Goal: Task Accomplishment & Management: Manage account settings

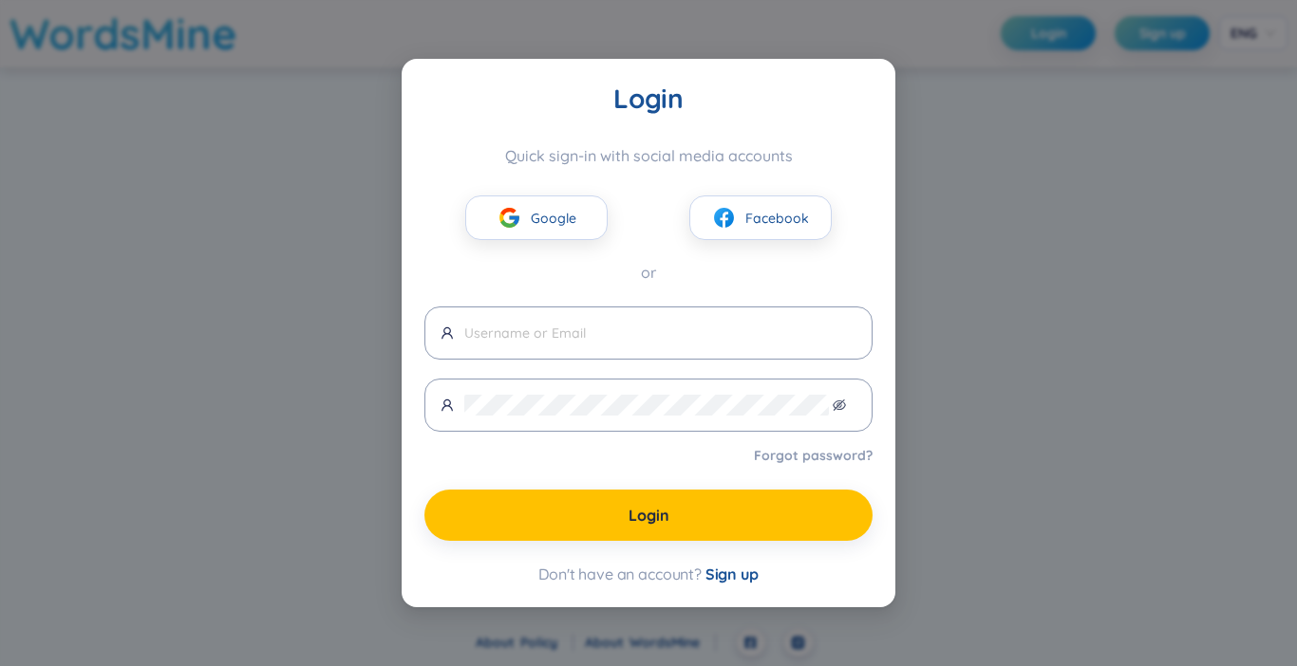
type input "[EMAIL_ADDRESS][DOMAIN_NAME]"
click at [1006, 193] on div "Login Quick sign-in with social media accounts Google Facebook or [EMAIL_ADDRES…" at bounding box center [648, 333] width 1297 height 666
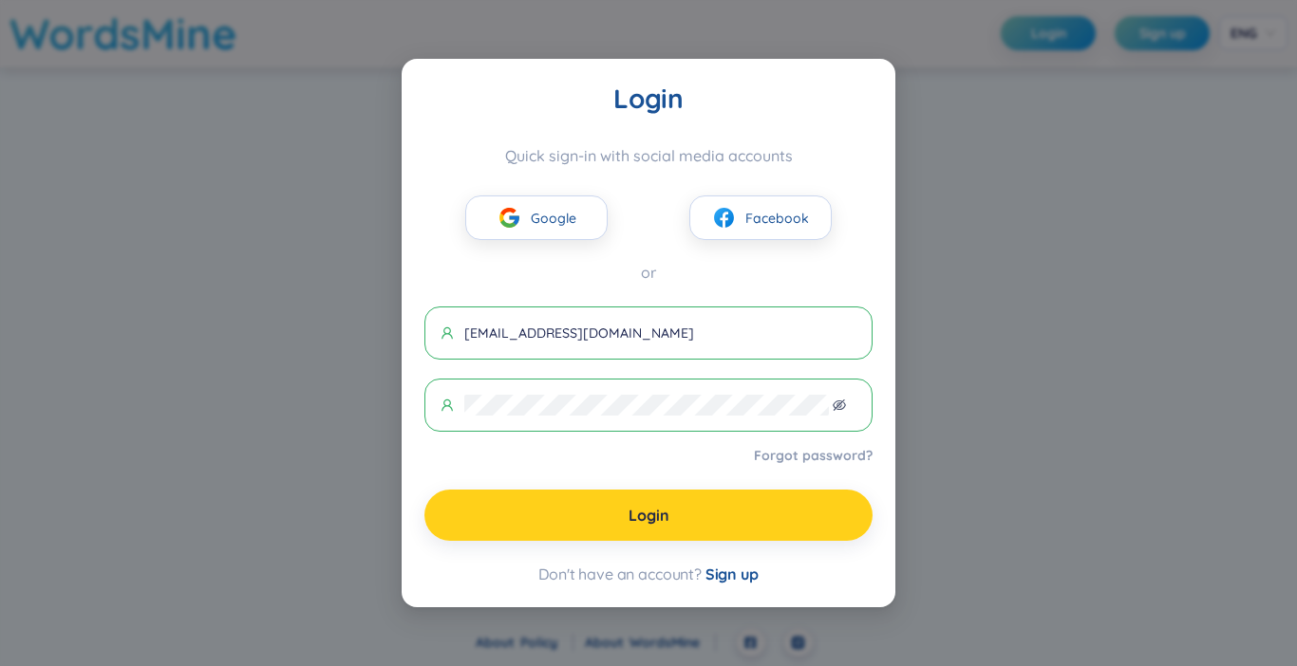
click at [667, 502] on button "Login" at bounding box center [648, 515] width 448 height 51
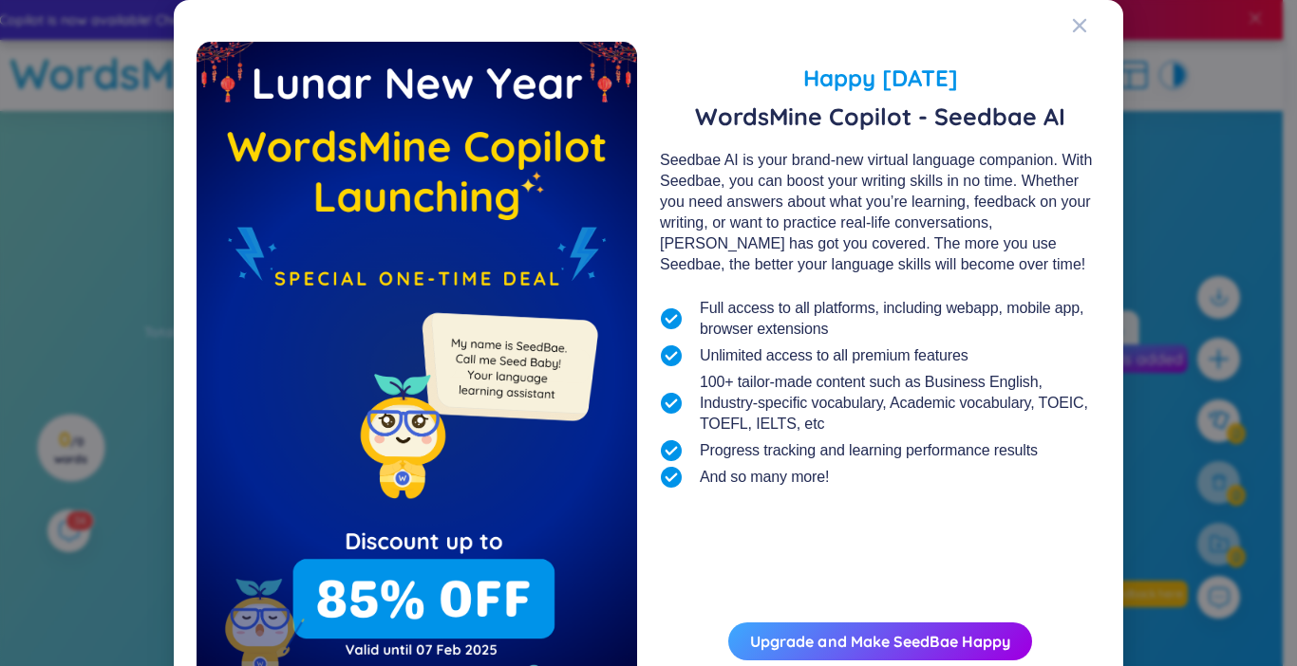
click at [1059, 47] on div "Happy [DATE] WordsMine Copilot - Seedbae AI Seedbae AI is your brand-new virtua…" at bounding box center [649, 381] width 904 height 716
click at [1076, 33] on icon "Close" at bounding box center [1079, 25] width 15 height 15
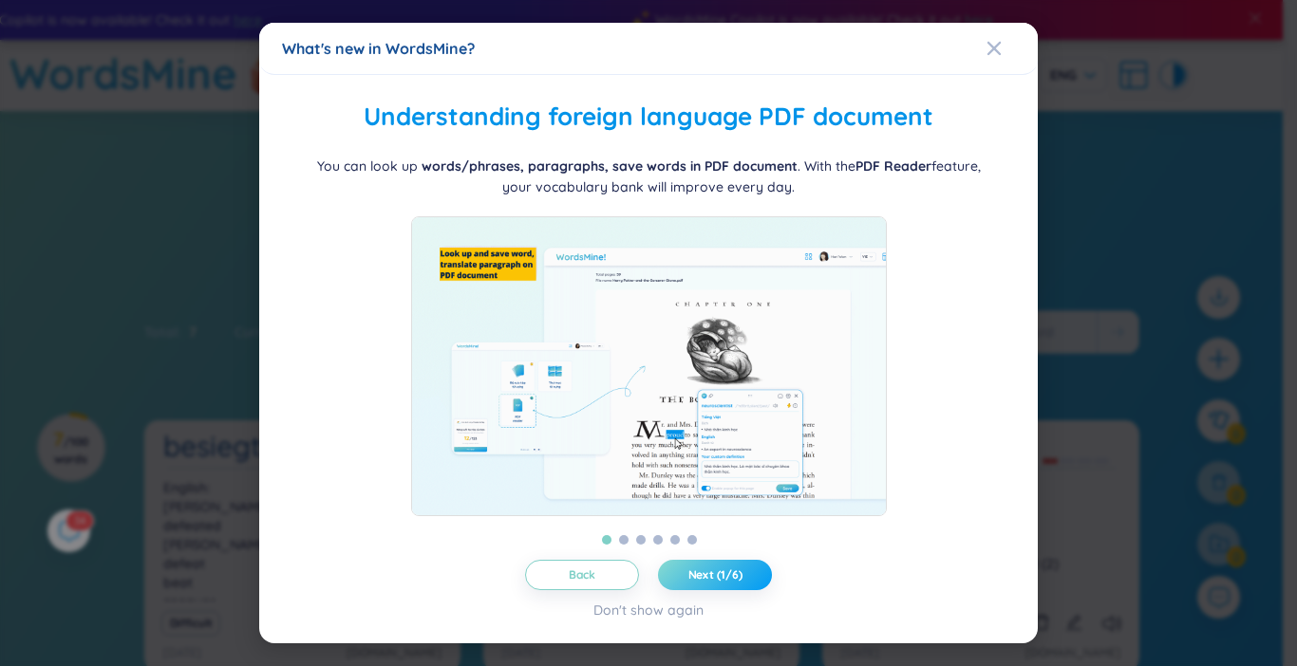
click at [726, 565] on button "Next (1/6)" at bounding box center [715, 575] width 114 height 30
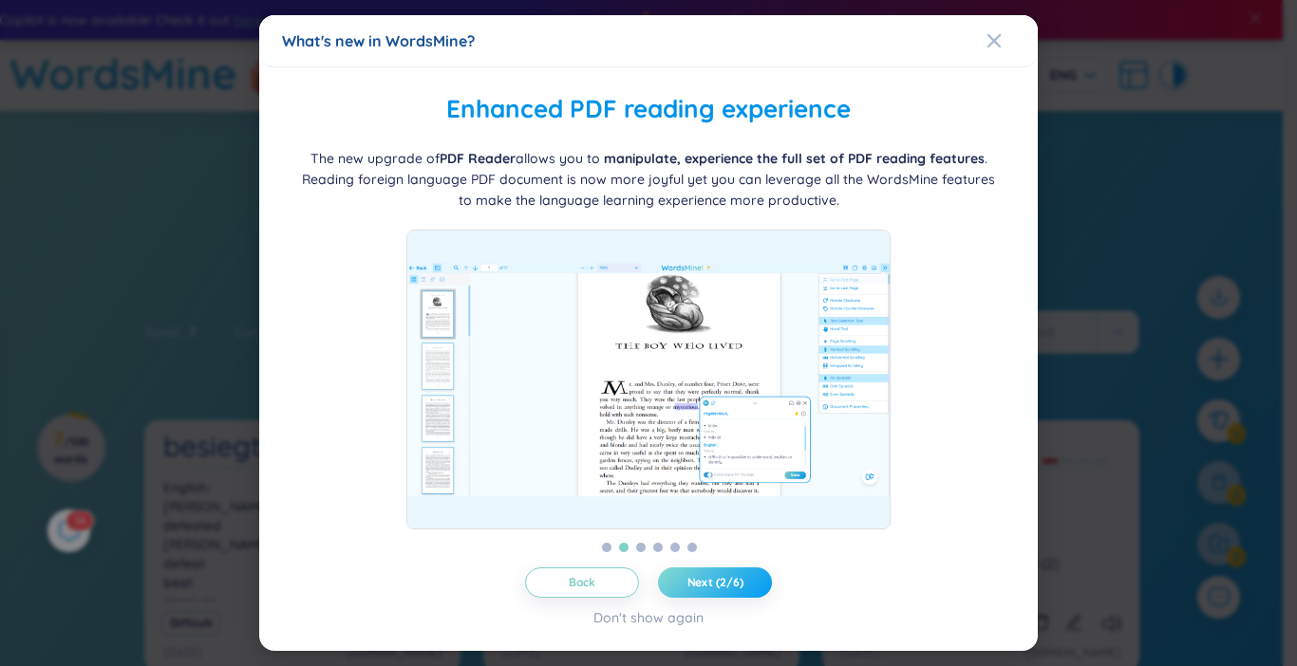
click at [726, 568] on button "Next (2/6)" at bounding box center [715, 583] width 114 height 30
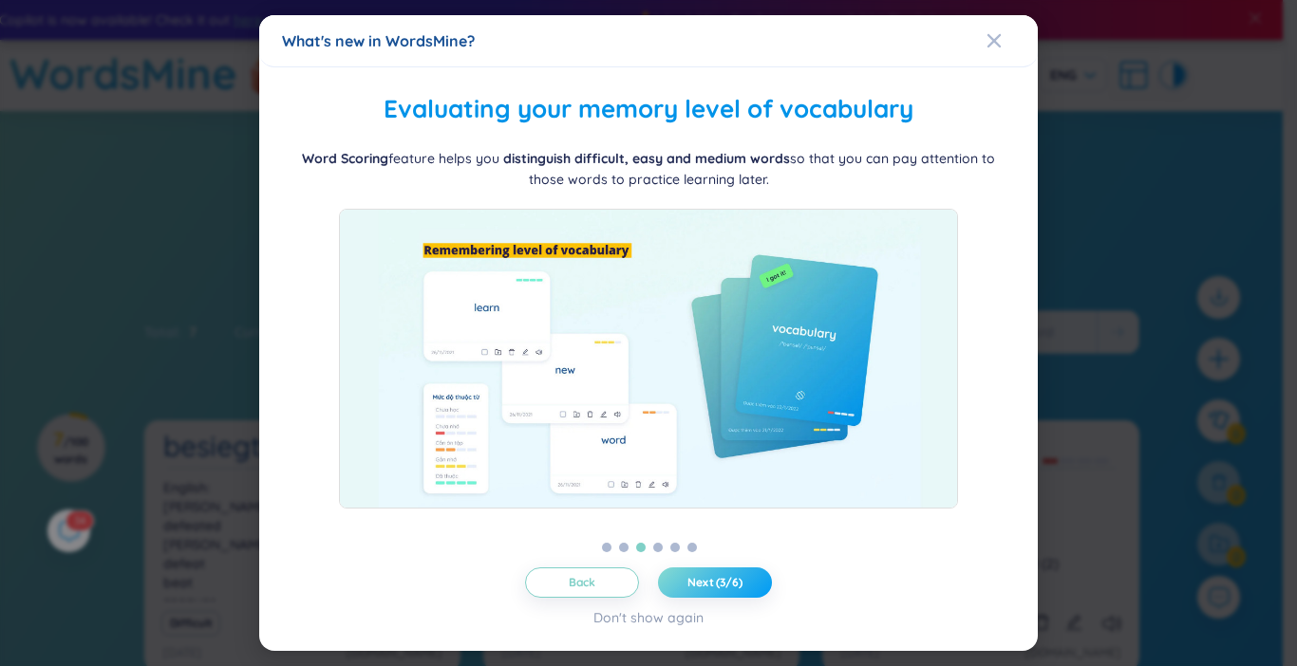
click at [726, 568] on button "Next (3/6)" at bounding box center [715, 583] width 114 height 30
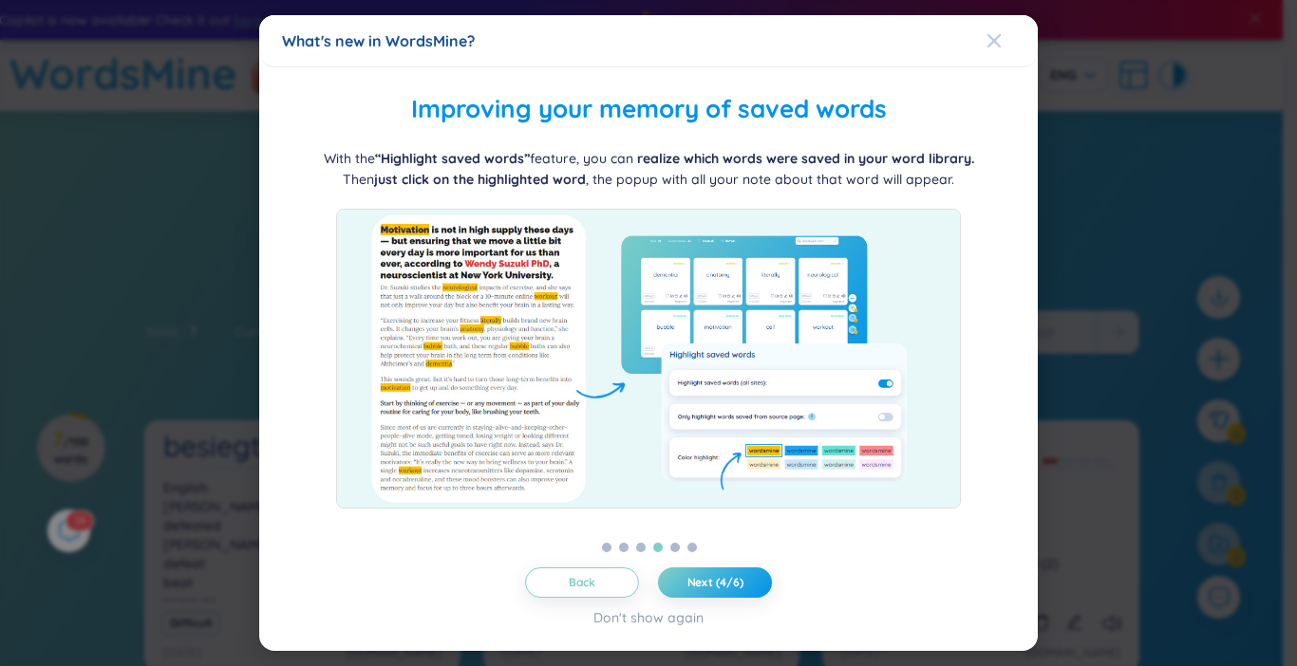
click at [1001, 48] on icon "Close" at bounding box center [993, 40] width 15 height 15
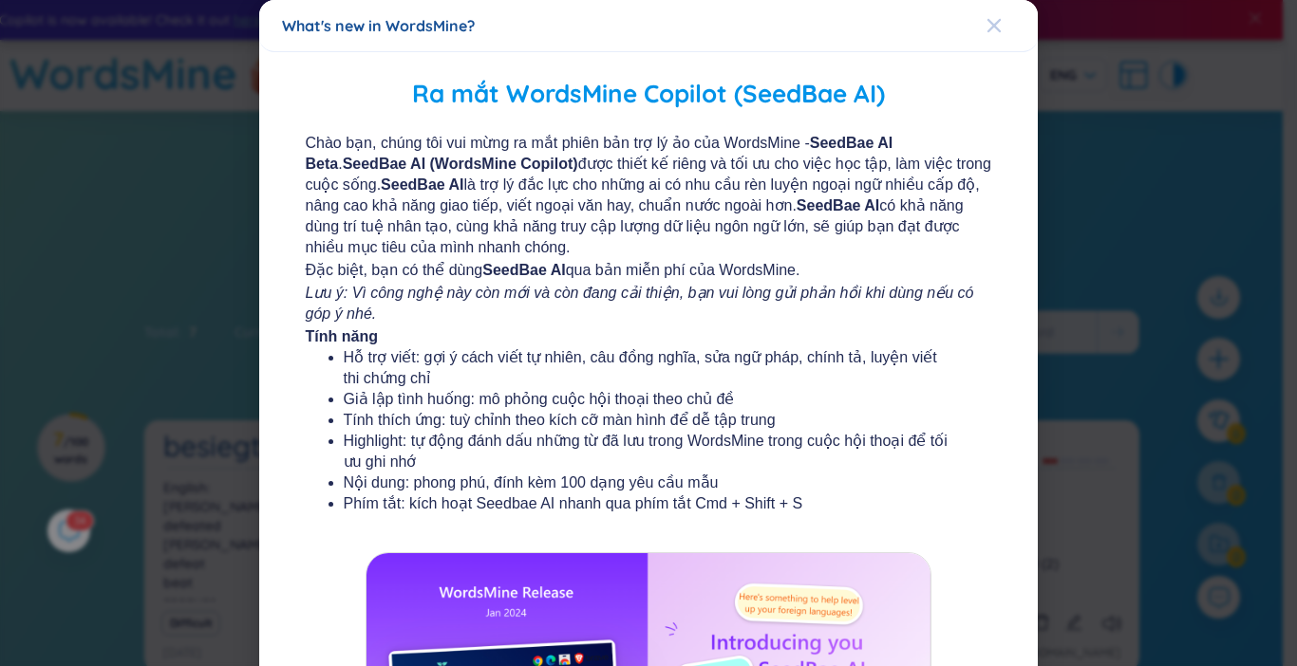
click at [996, 21] on span "Close" at bounding box center [1011, 25] width 51 height 51
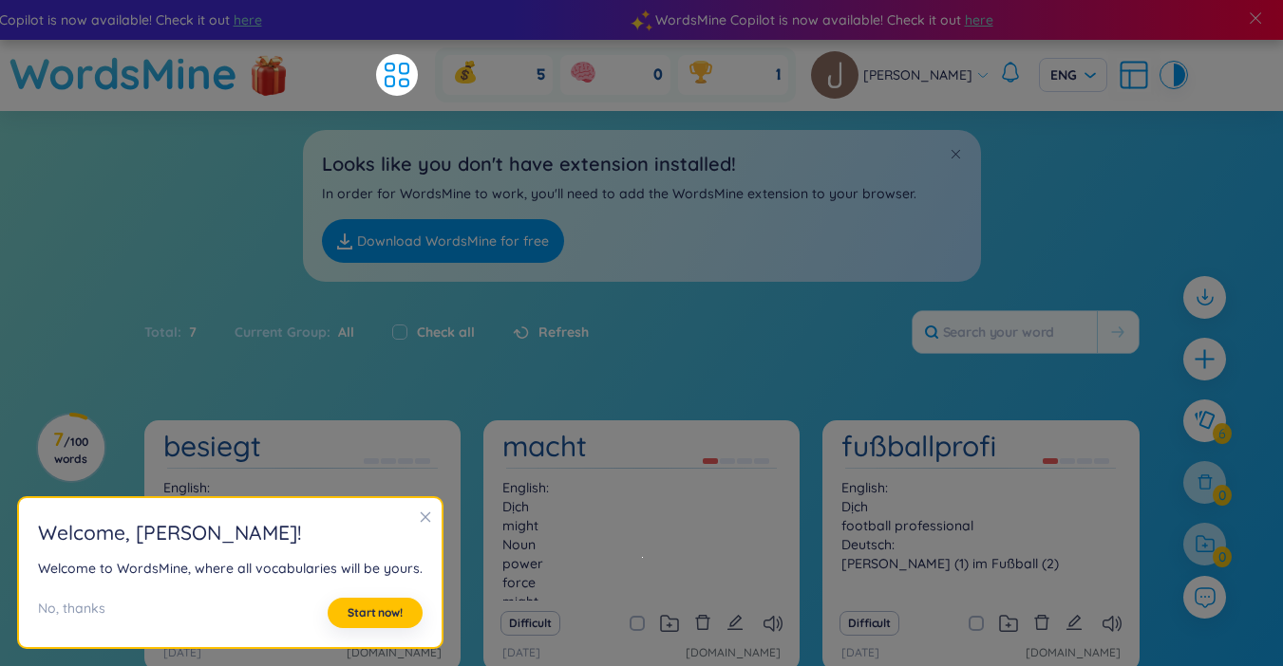
click at [420, 520] on icon "close" at bounding box center [425, 517] width 13 height 13
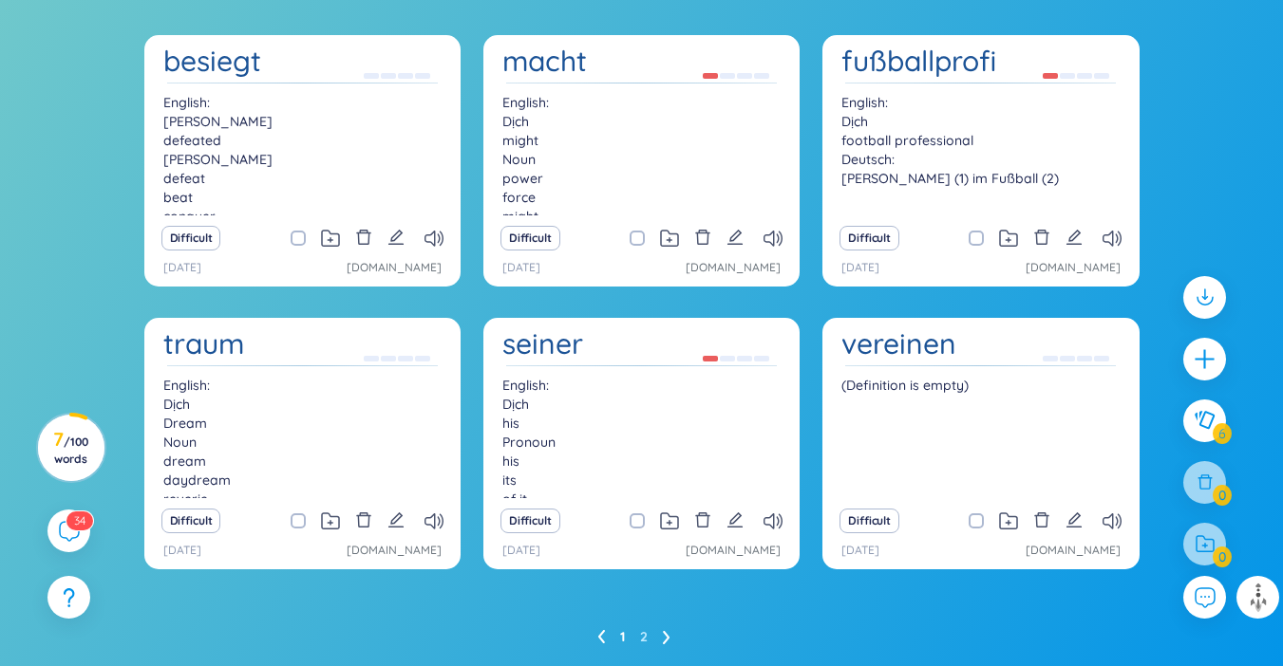
scroll to position [352, 0]
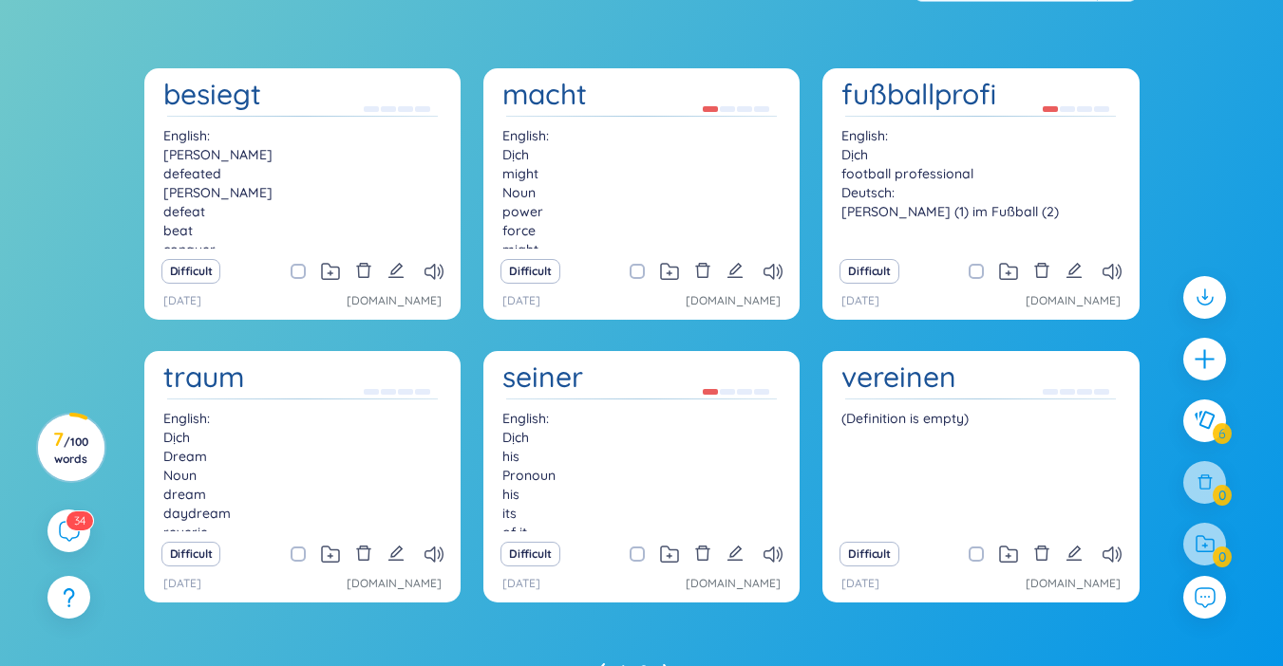
click at [534, 376] on h1 "seiner" at bounding box center [542, 377] width 81 height 33
click at [785, 553] on div "Difficult" at bounding box center [641, 554] width 297 height 27
click at [777, 554] on icon at bounding box center [772, 555] width 19 height 16
click at [776, 551] on icon at bounding box center [772, 555] width 19 height 16
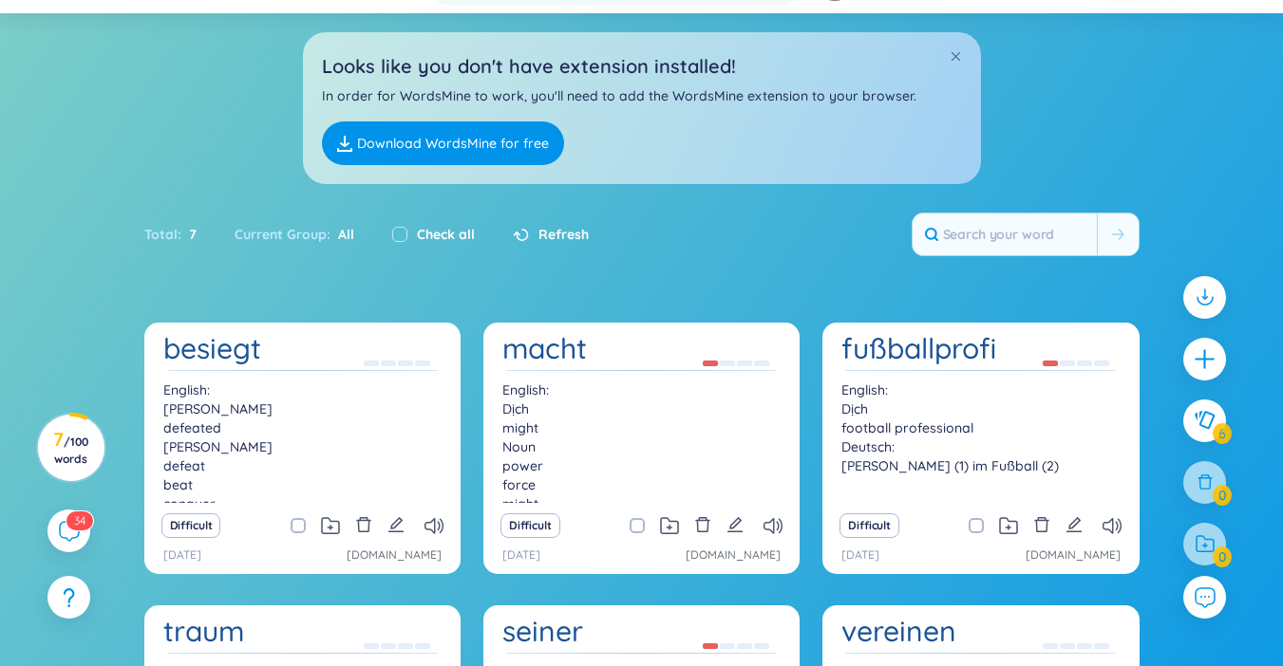
scroll to position [0, 0]
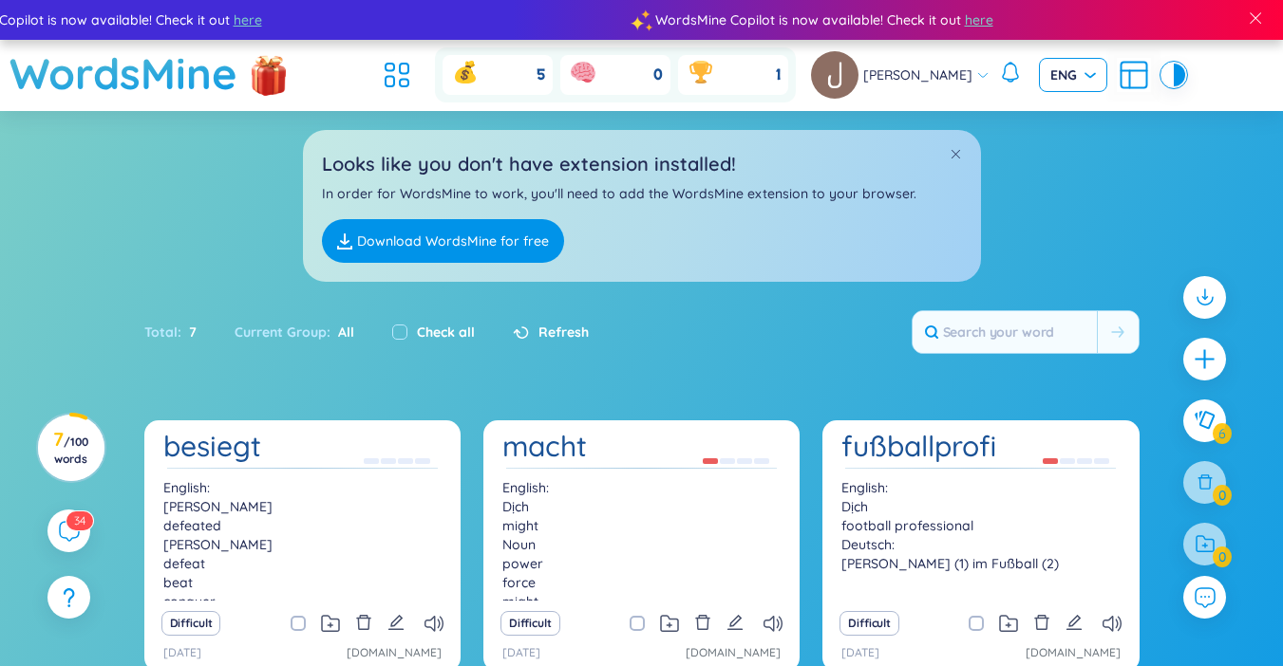
click at [1055, 80] on span "ENG" at bounding box center [1073, 75] width 46 height 19
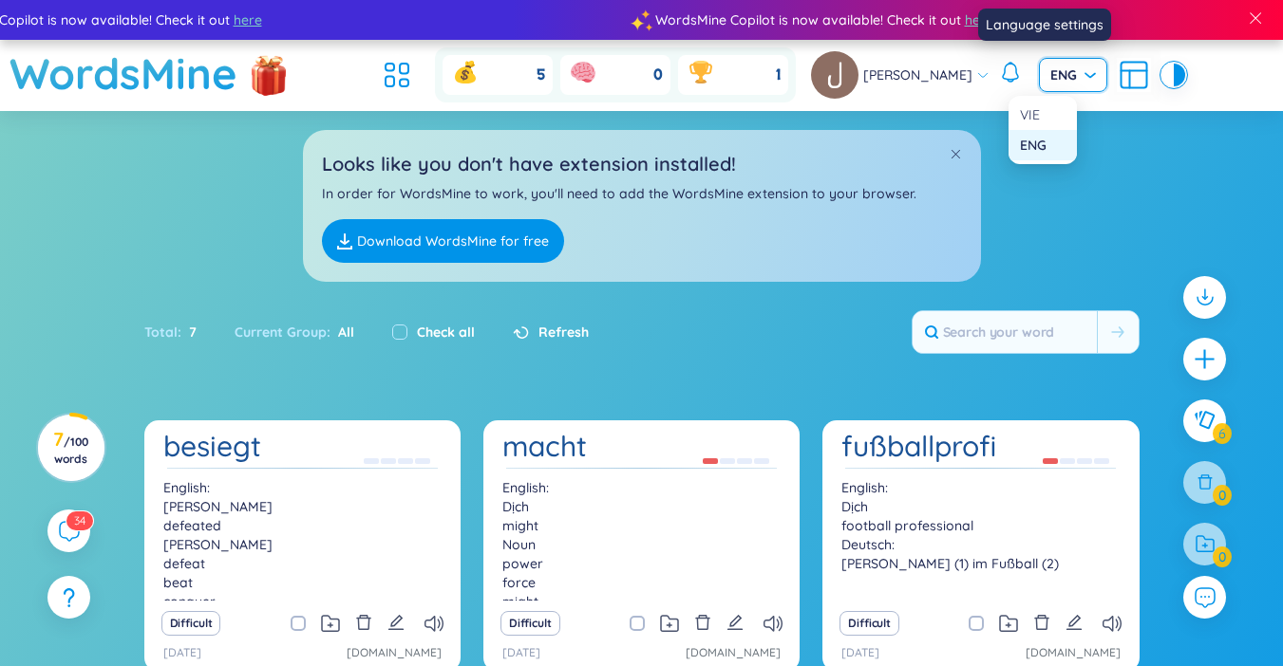
click at [1055, 73] on span "ENG" at bounding box center [1073, 75] width 46 height 19
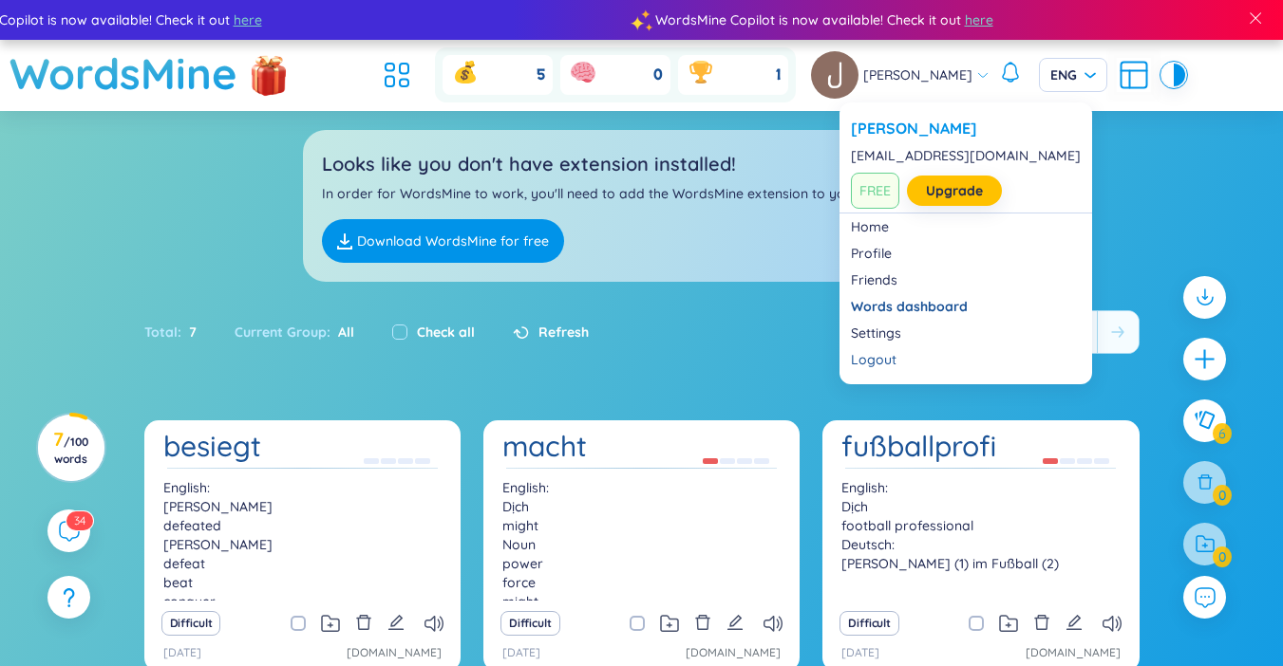
click at [915, 77] on span "[PERSON_NAME]" at bounding box center [917, 75] width 109 height 21
click at [908, 331] on link "Settings" at bounding box center [966, 333] width 230 height 19
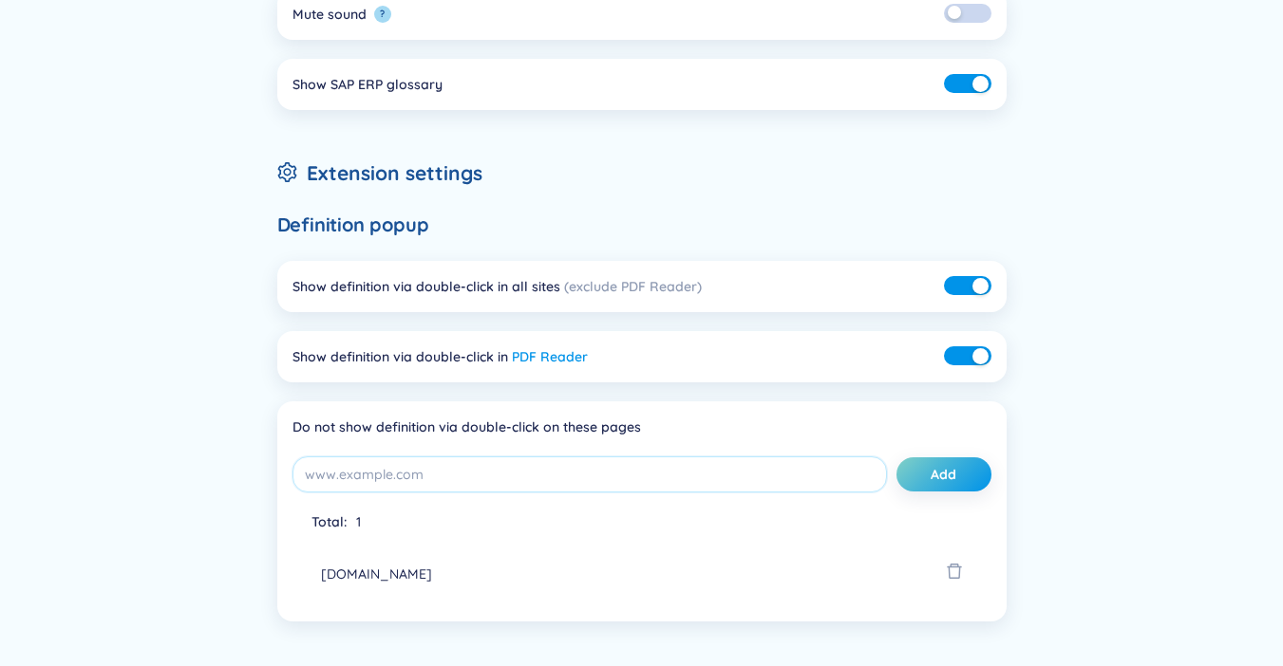
scroll to position [285, 0]
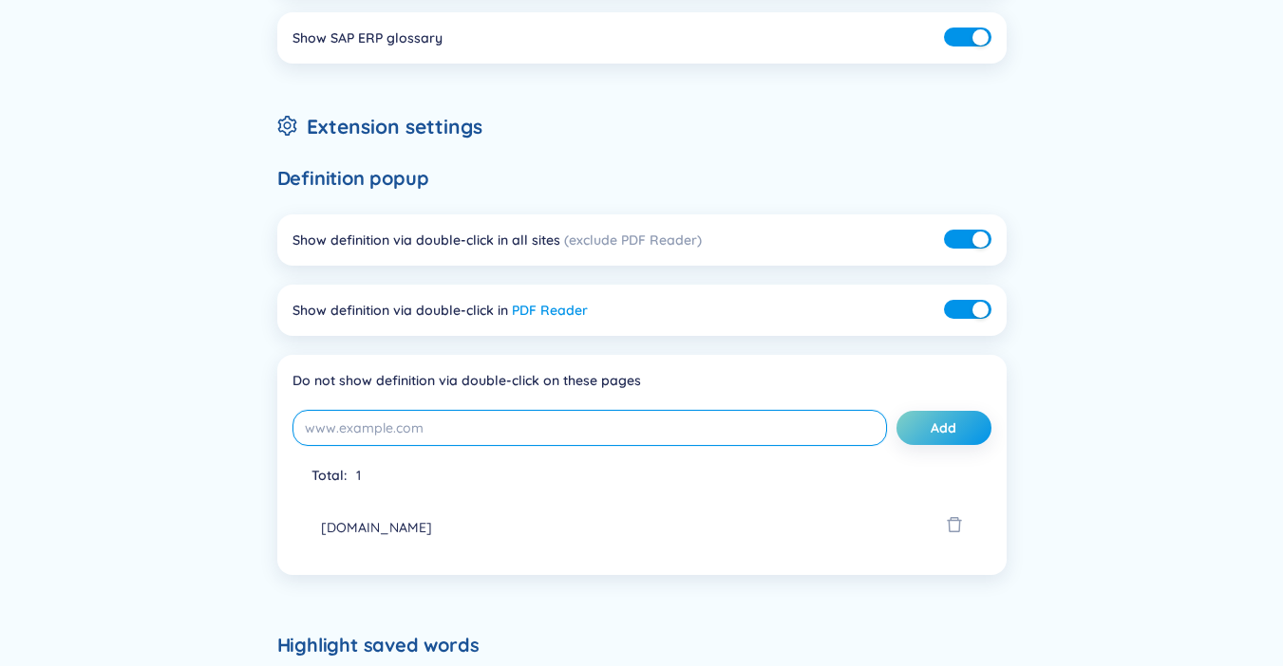
click at [476, 416] on input "string" at bounding box center [589, 428] width 594 height 36
click at [478, 419] on input "string" at bounding box center [589, 428] width 594 height 36
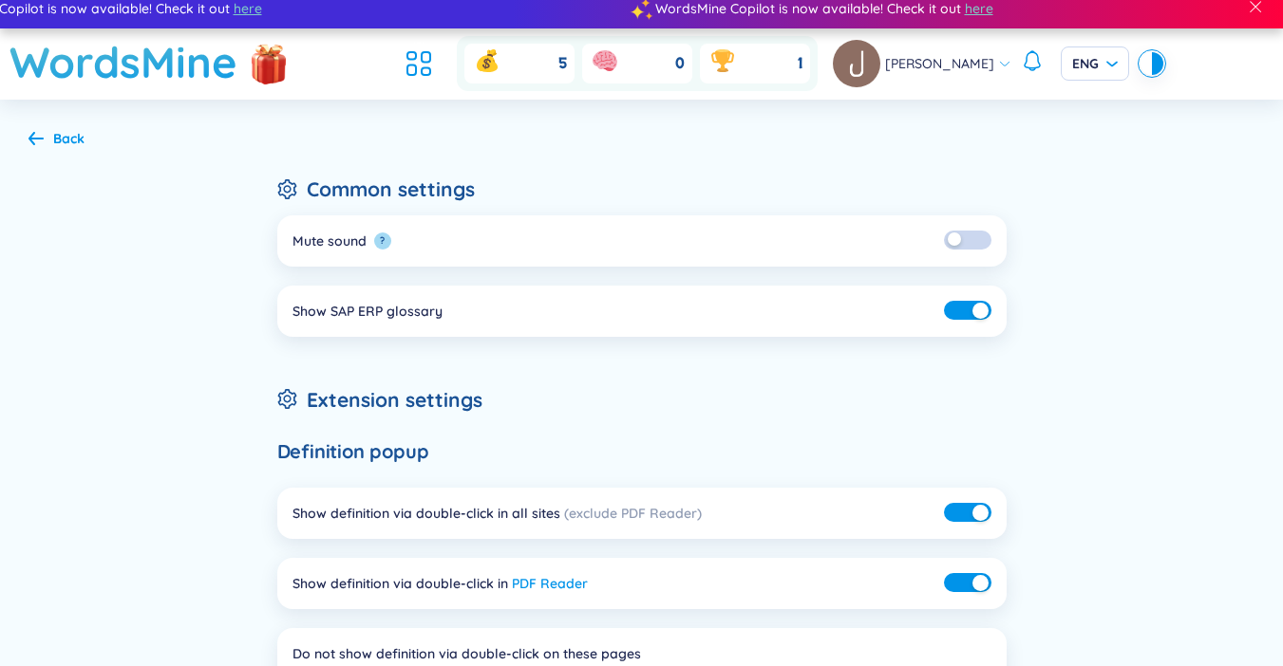
scroll to position [0, 0]
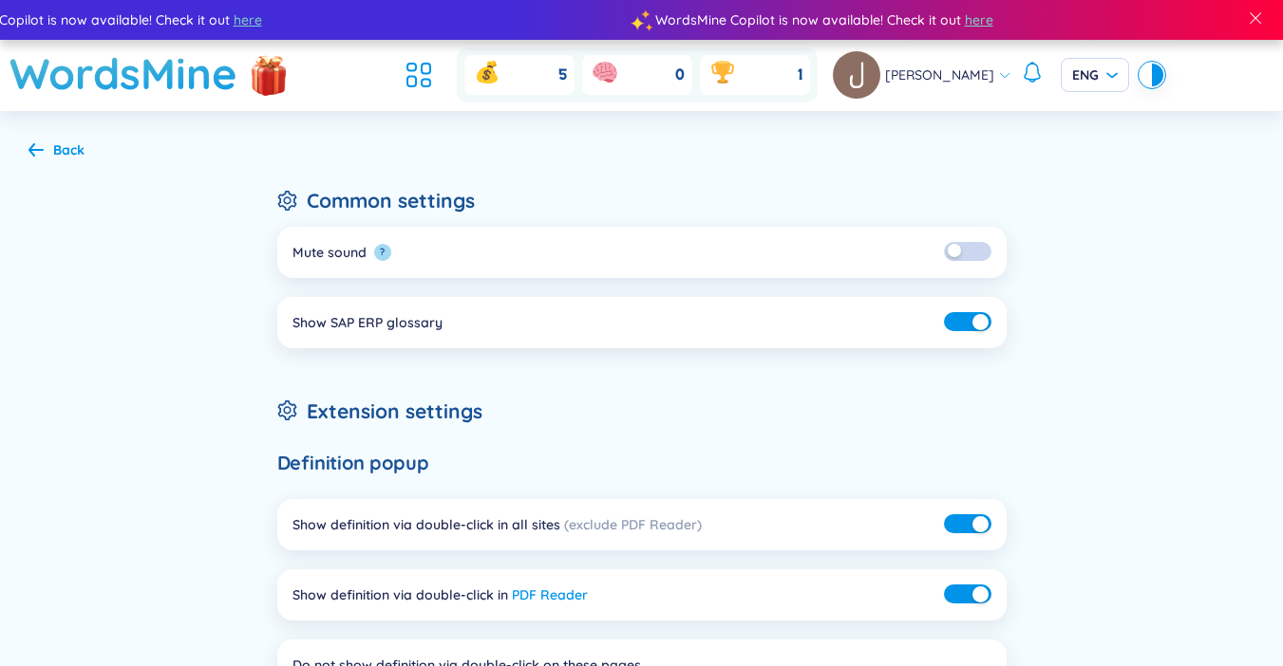
click at [44, 159] on div "Back" at bounding box center [56, 150] width 56 height 21
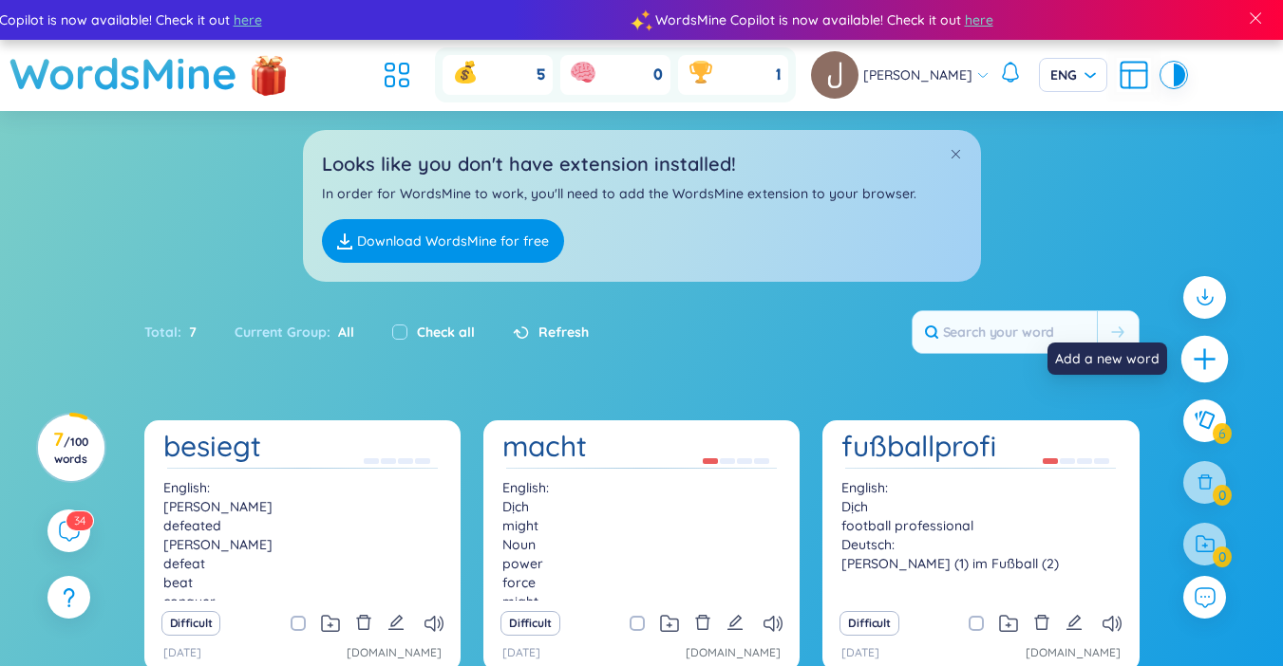
click at [1199, 362] on icon "plus" at bounding box center [1204, 359] width 27 height 27
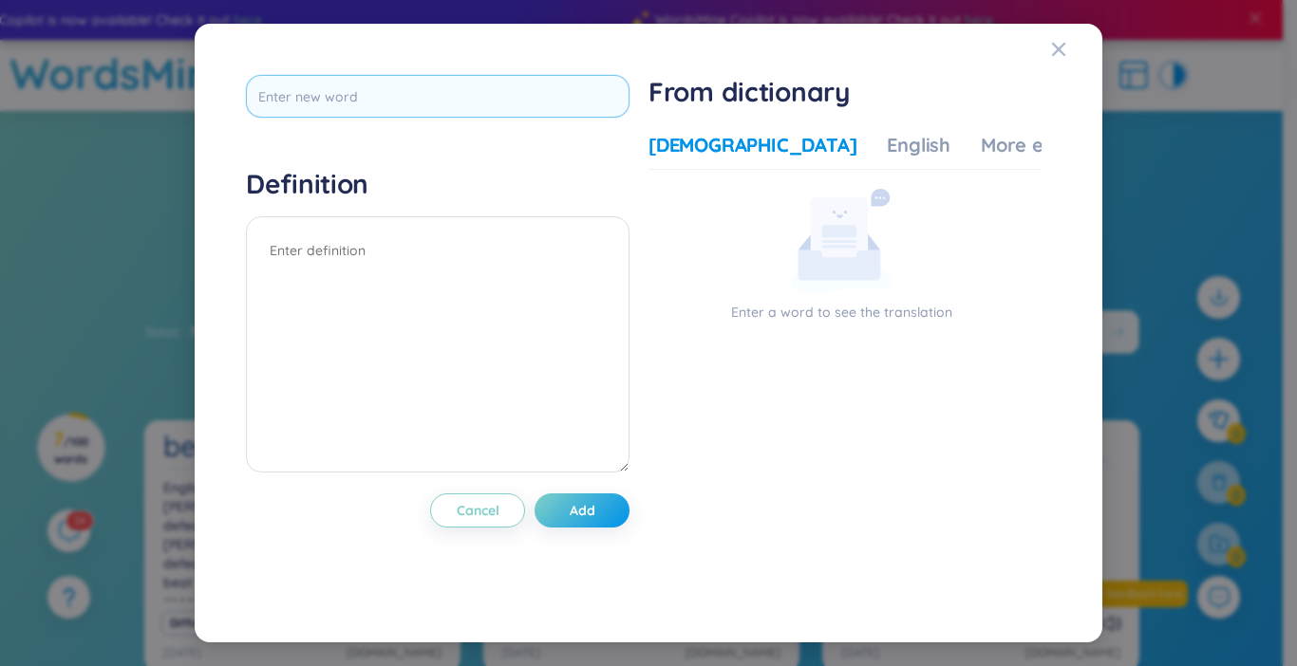
click at [412, 84] on input "text" at bounding box center [438, 96] width 384 height 43
click at [438, 294] on textarea at bounding box center [438, 344] width 384 height 256
click at [1058, 54] on icon "Close" at bounding box center [1058, 49] width 15 height 15
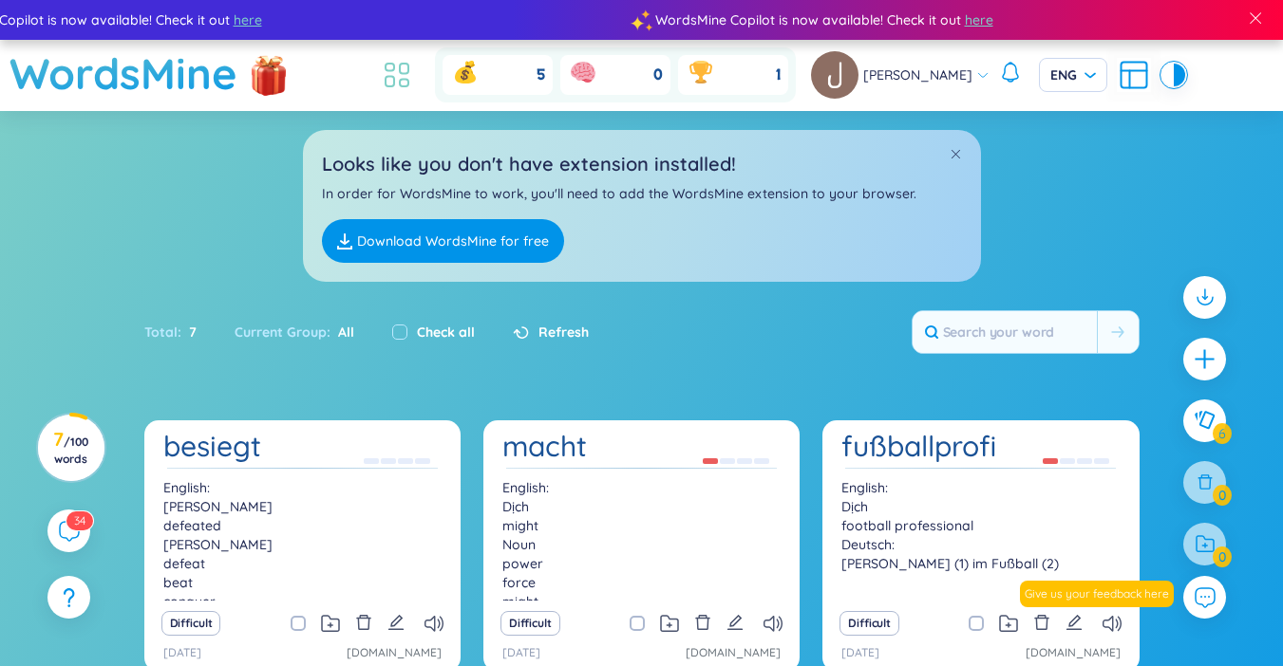
click at [414, 80] on icon at bounding box center [397, 75] width 34 height 34
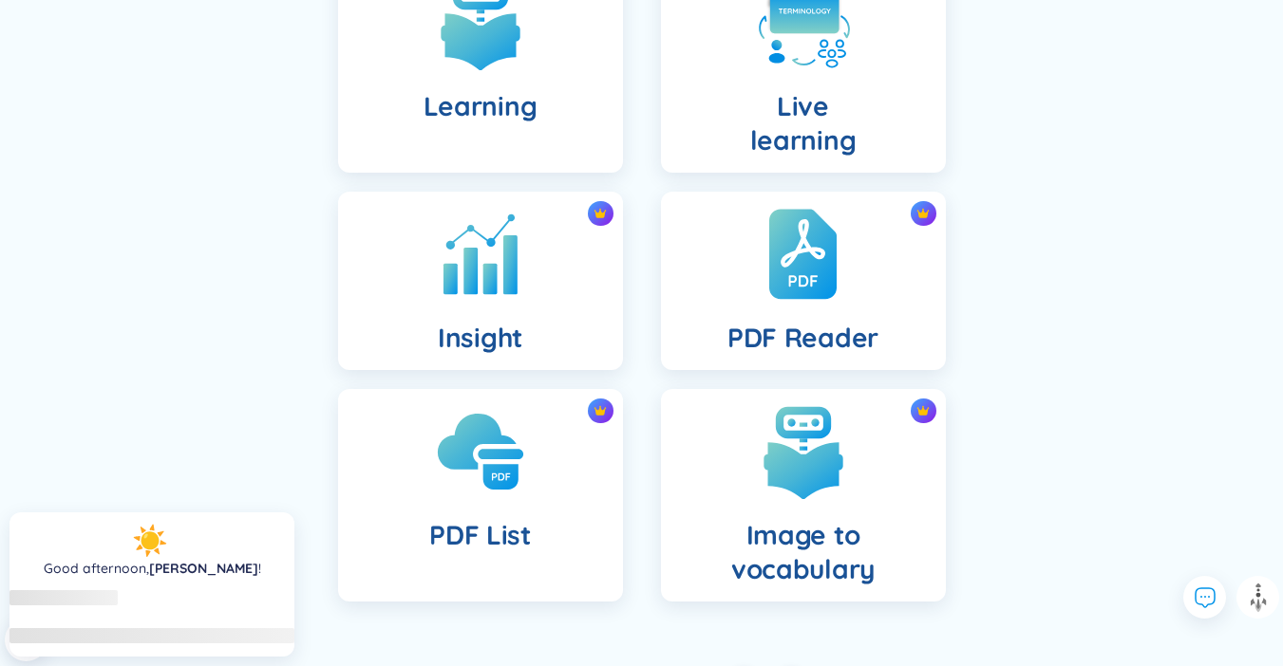
scroll to position [715, 0]
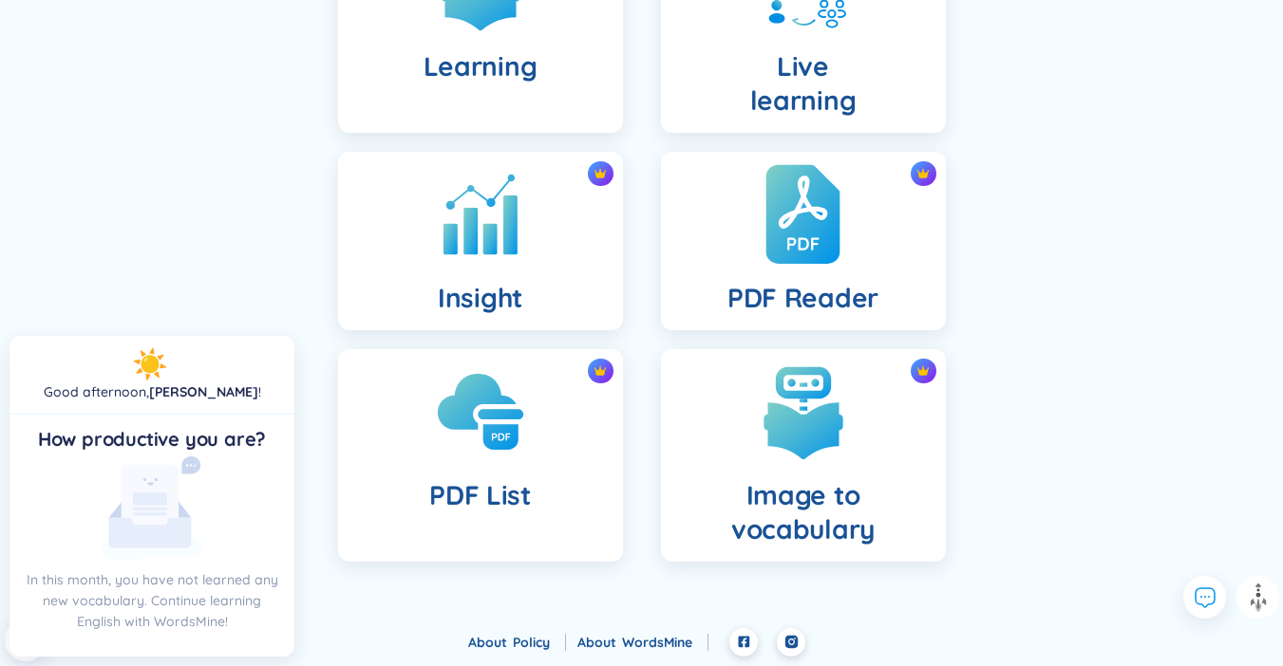
click at [778, 253] on img at bounding box center [802, 214] width 74 height 104
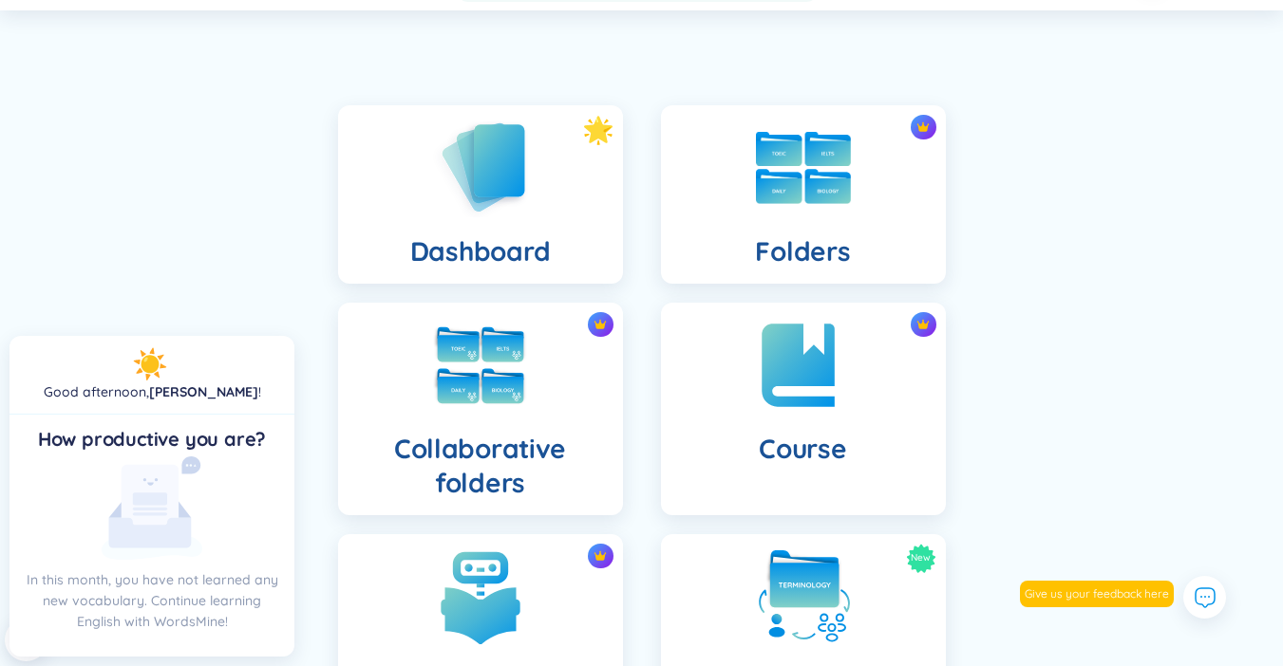
scroll to position [50, 0]
